Goal: Task Accomplishment & Management: Complete application form

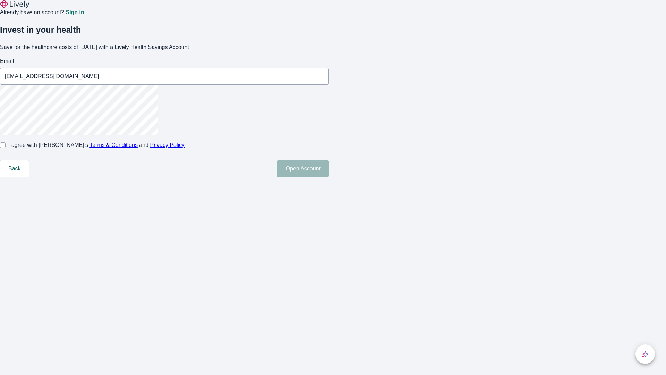
click at [6, 148] on input "I agree with Lively’s Terms & Conditions and Privacy Policy" at bounding box center [3, 145] width 6 height 6
checkbox input "true"
click at [329, 177] on button "Open Account" at bounding box center [303, 168] width 52 height 17
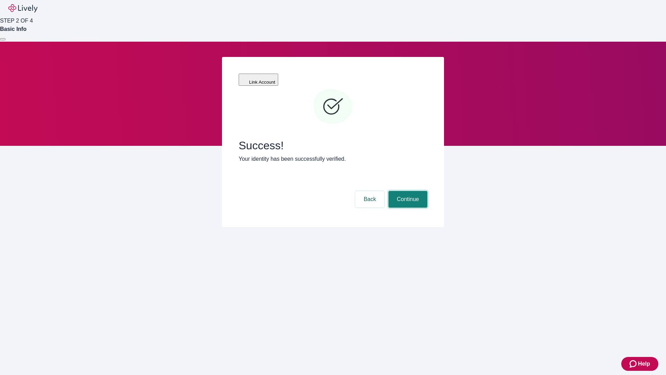
click at [407, 191] on button "Continue" at bounding box center [408, 199] width 39 height 17
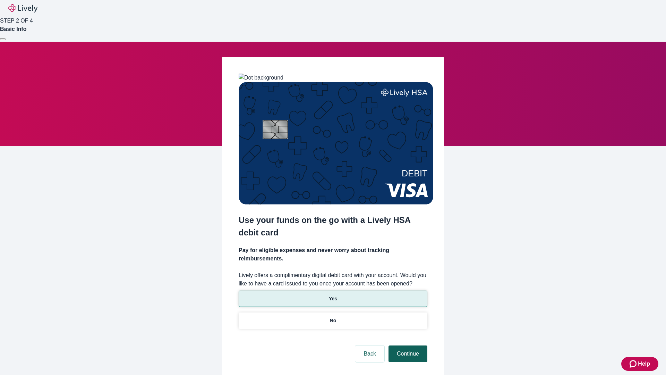
click at [333, 295] on p "Yes" at bounding box center [333, 298] width 8 height 7
click at [407, 345] on button "Continue" at bounding box center [408, 353] width 39 height 17
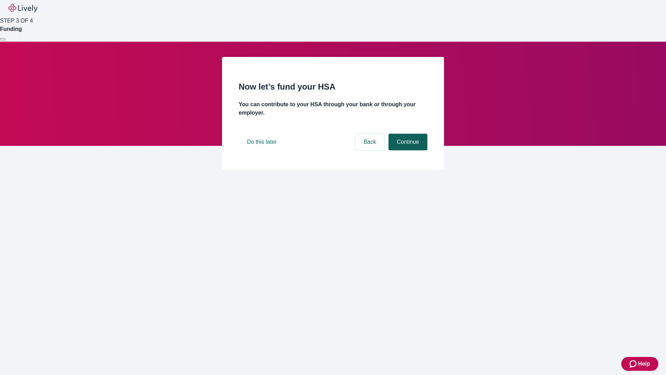
click at [407, 150] on button "Continue" at bounding box center [408, 142] width 39 height 17
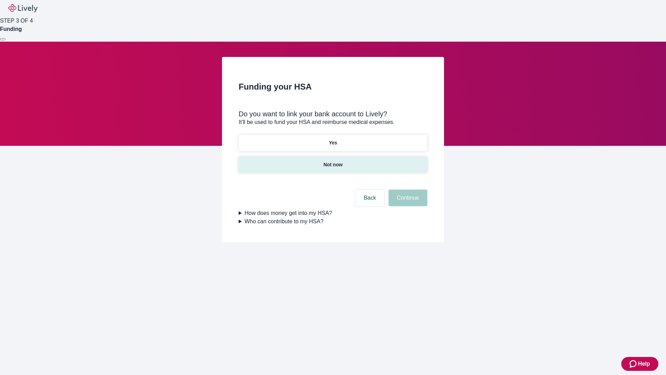
click at [333, 161] on p "Not now" at bounding box center [332, 164] width 19 height 7
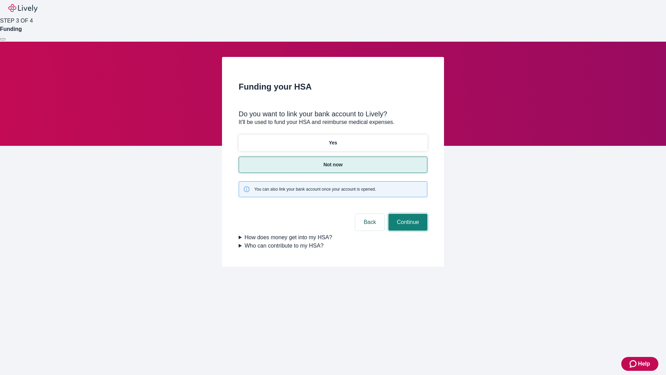
click at [407, 214] on button "Continue" at bounding box center [408, 222] width 39 height 17
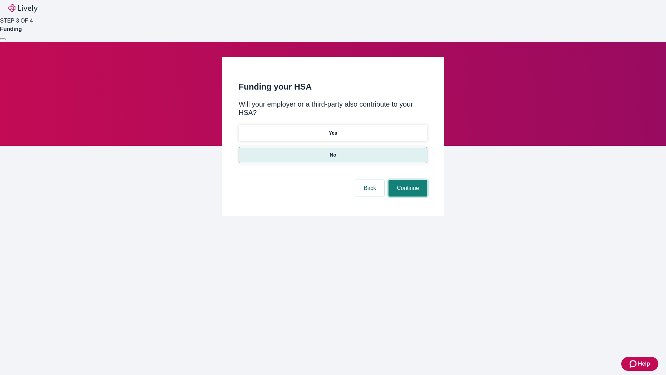
click at [407, 180] on button "Continue" at bounding box center [408, 188] width 39 height 17
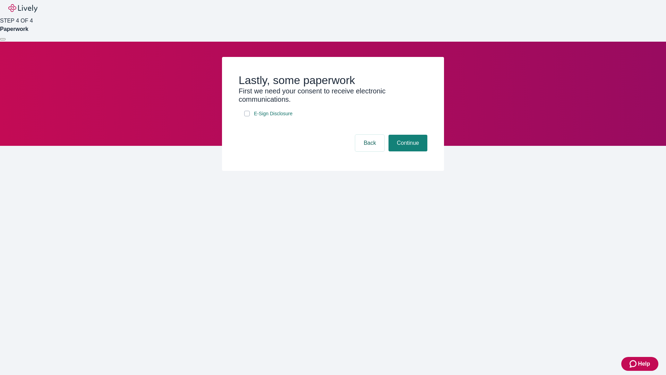
click at [247, 116] on input "E-Sign Disclosure" at bounding box center [247, 114] width 6 height 6
checkbox input "true"
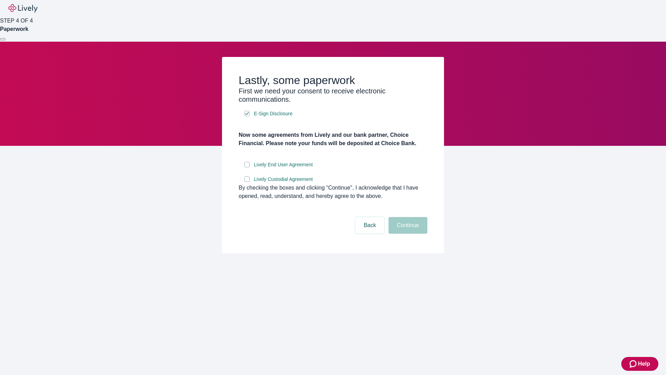
click at [247, 167] on input "Lively End User Agreement" at bounding box center [247, 165] width 6 height 6
checkbox input "true"
click at [247, 182] on input "Lively Custodial Agreement" at bounding box center [247, 179] width 6 height 6
checkbox input "true"
click at [407, 234] on button "Continue" at bounding box center [408, 225] width 39 height 17
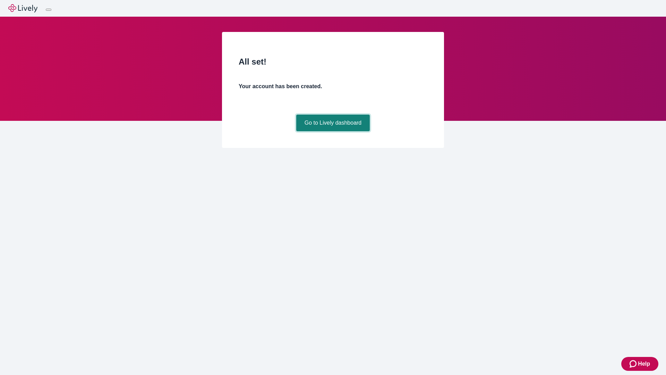
click at [333, 131] on link "Go to Lively dashboard" at bounding box center [333, 123] width 74 height 17
